Goal: Task Accomplishment & Management: Manage account settings

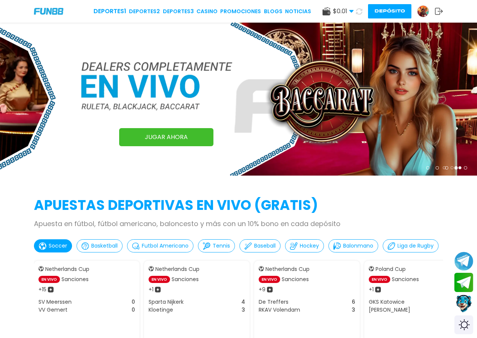
click at [421, 12] on img at bounding box center [422, 11] width 11 height 11
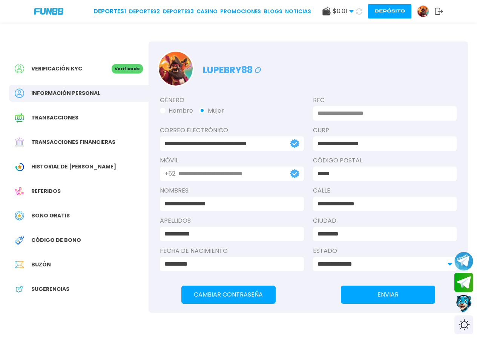
click at [44, 259] on div "Buzón" at bounding box center [78, 264] width 139 height 17
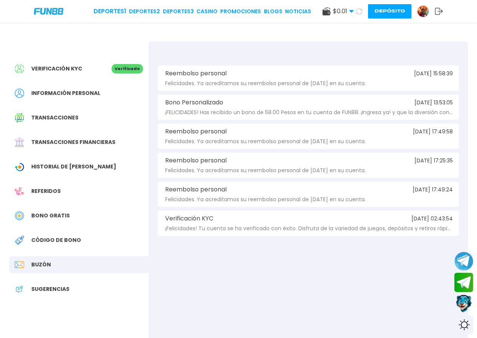
click at [55, 5] on div "Deportes 1 Deportes 2 Deportes 3 CASINO Promociones BLOGS NOTICIAS $ 0.01 Diner…" at bounding box center [238, 11] width 477 height 23
click at [57, 10] on img at bounding box center [48, 11] width 29 height 6
